Goal: Transaction & Acquisition: Book appointment/travel/reservation

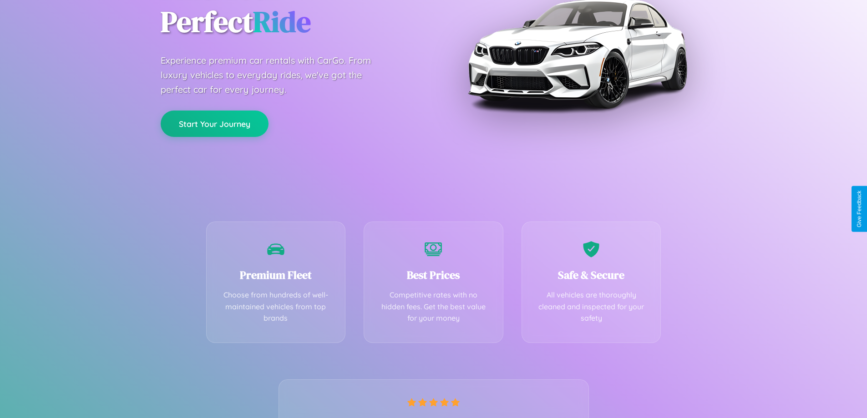
scroll to position [179, 0]
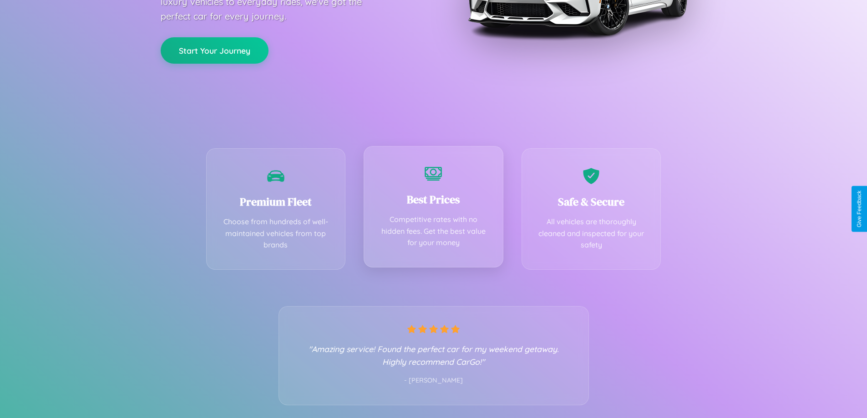
click at [433, 209] on div "Best Prices Competitive rates with no hidden fees. Get the best value for your …" at bounding box center [434, 207] width 140 height 122
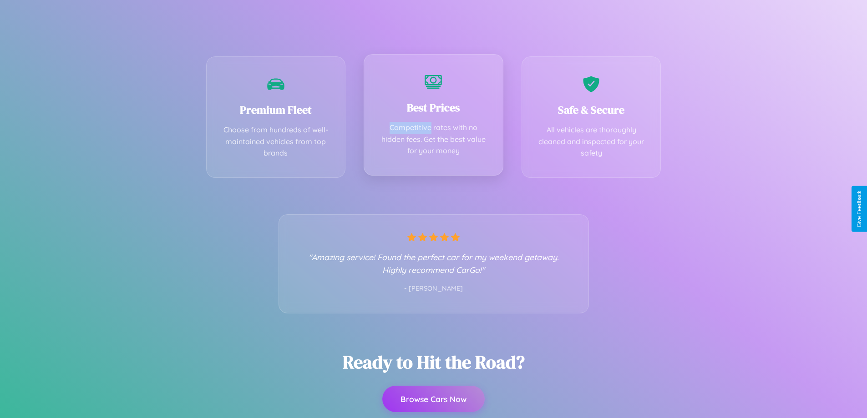
scroll to position [0, 0]
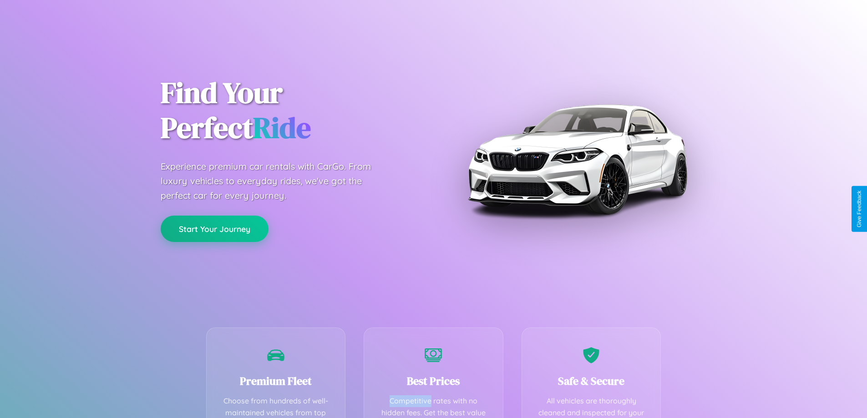
click at [214, 229] on button "Start Your Journey" at bounding box center [215, 229] width 108 height 26
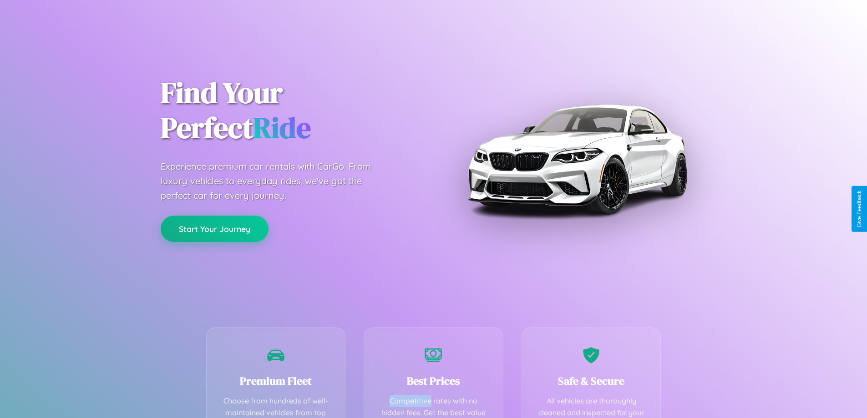
click at [214, 229] on button "Start Your Journey" at bounding box center [215, 229] width 108 height 26
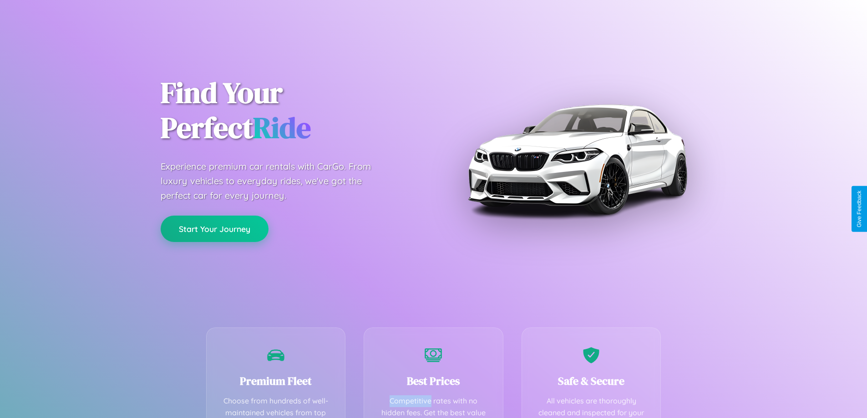
click at [214, 229] on button "Start Your Journey" at bounding box center [215, 229] width 108 height 26
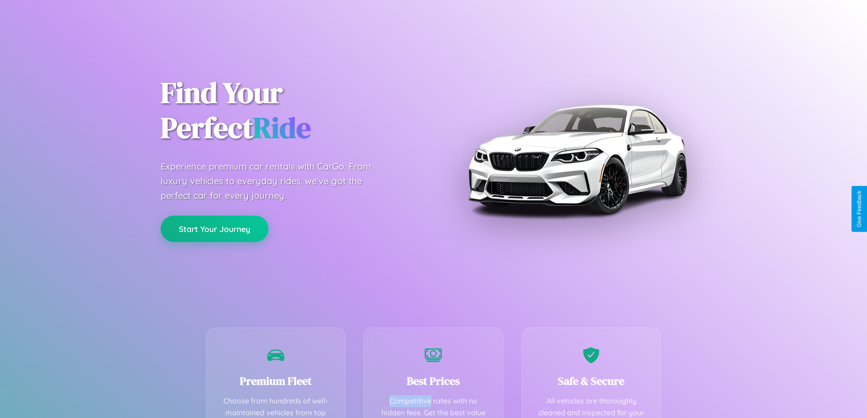
click at [214, 229] on button "Start Your Journey" at bounding box center [215, 229] width 108 height 26
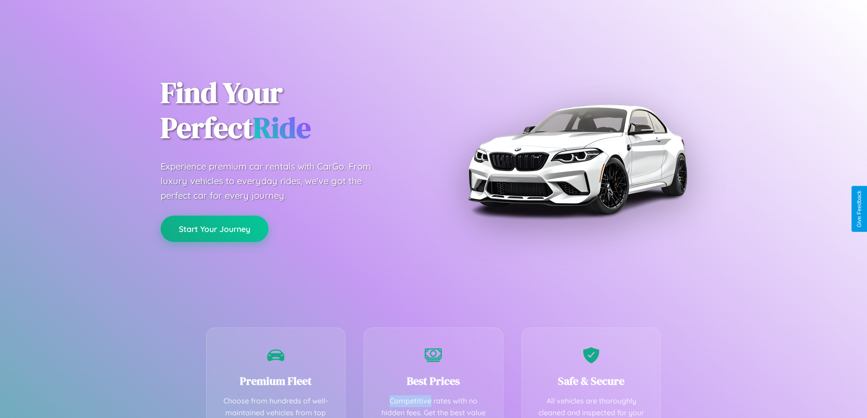
click at [214, 229] on button "Start Your Journey" at bounding box center [215, 229] width 108 height 26
